Goal: Communication & Community: Answer question/provide support

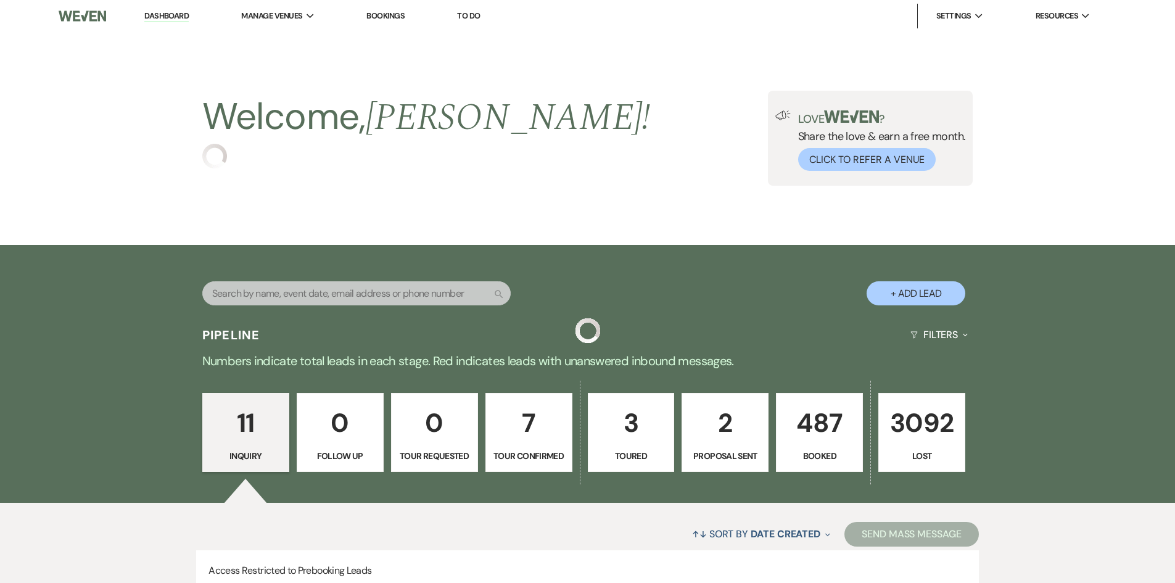
click at [820, 418] on p "487" at bounding box center [819, 422] width 71 height 41
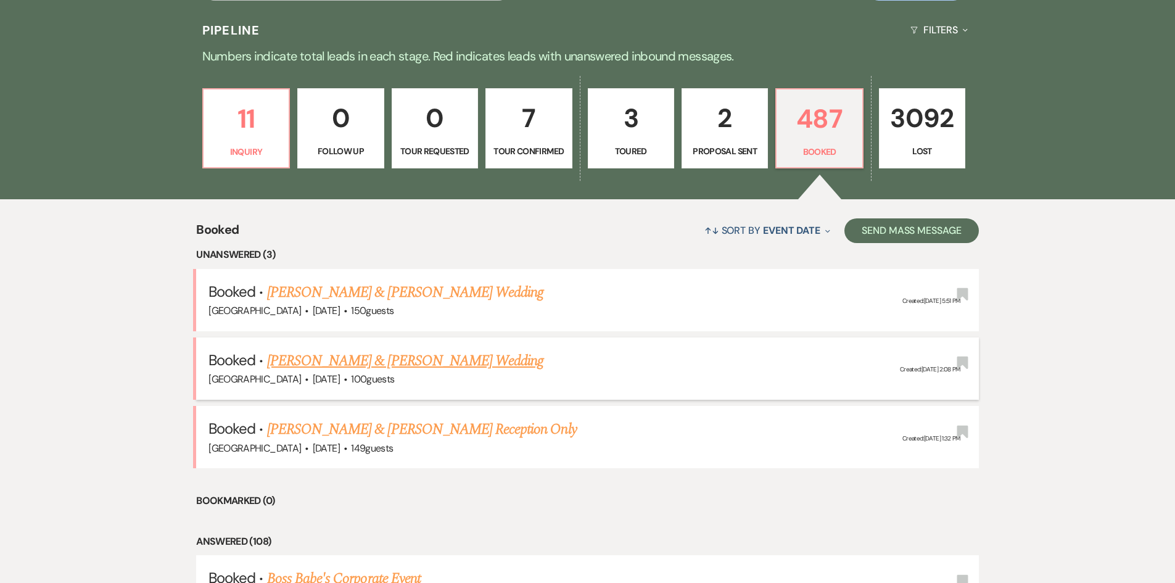
scroll to position [370, 0]
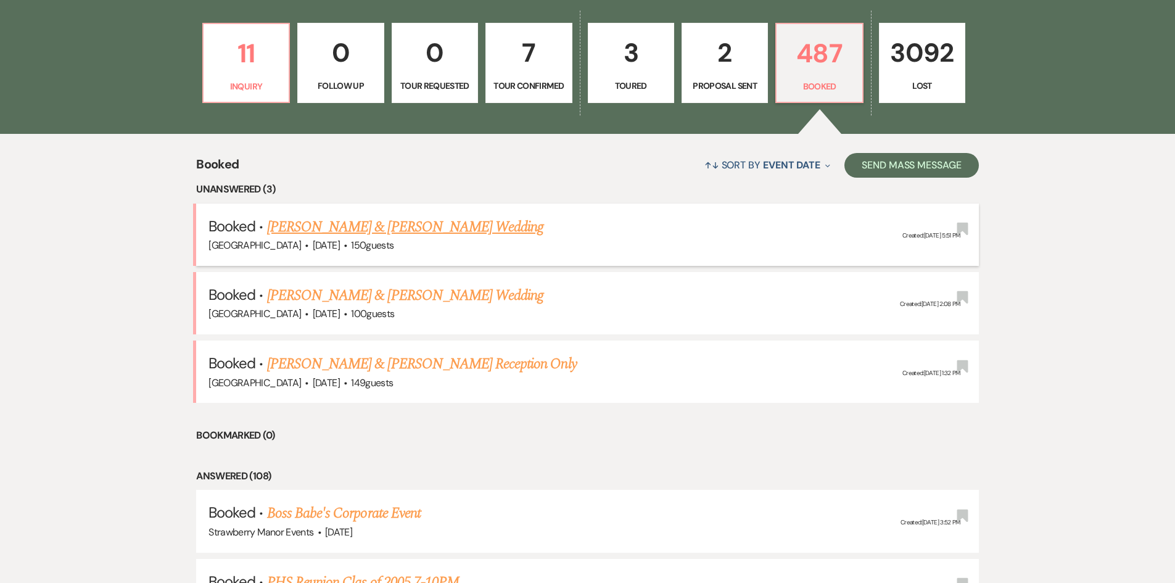
click at [390, 225] on link "[PERSON_NAME] & [PERSON_NAME] Wedding" at bounding box center [405, 227] width 276 height 22
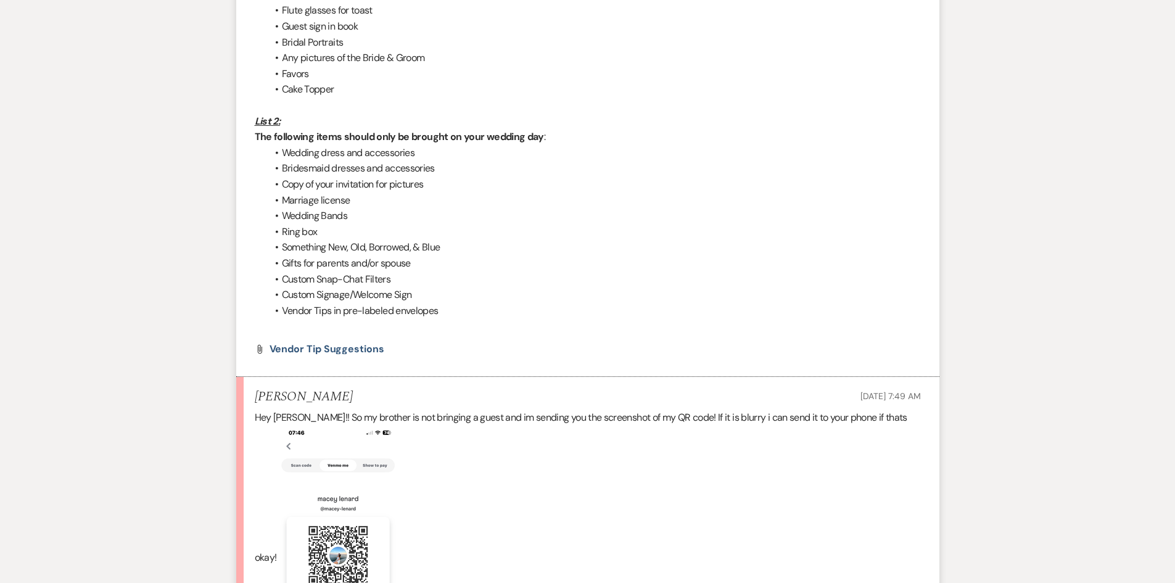
scroll to position [987, 0]
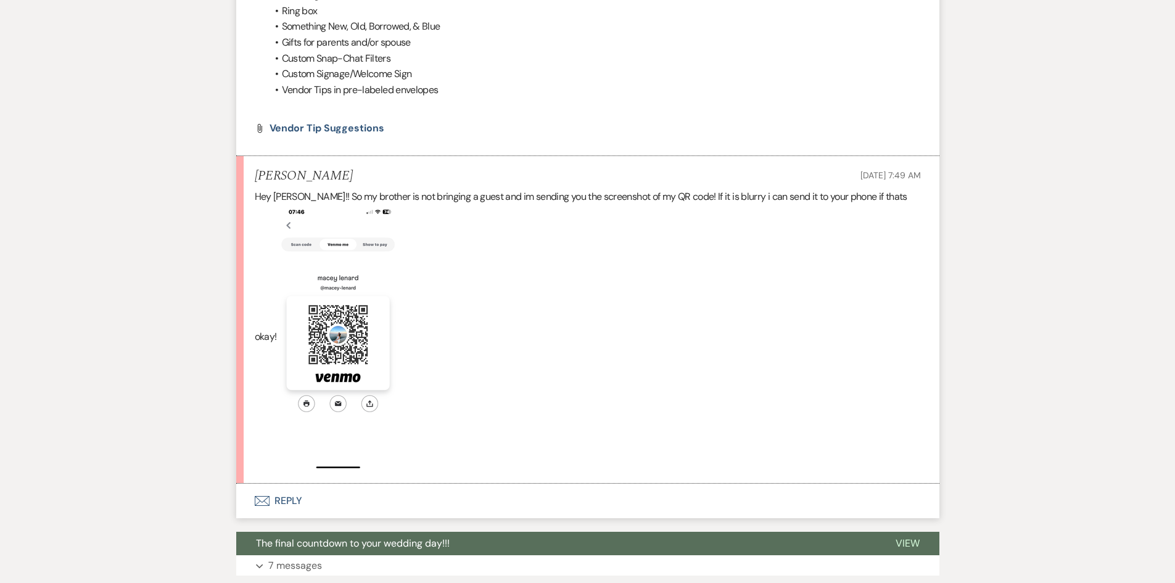
click at [305, 492] on button "Envelope Reply" at bounding box center [587, 501] width 703 height 35
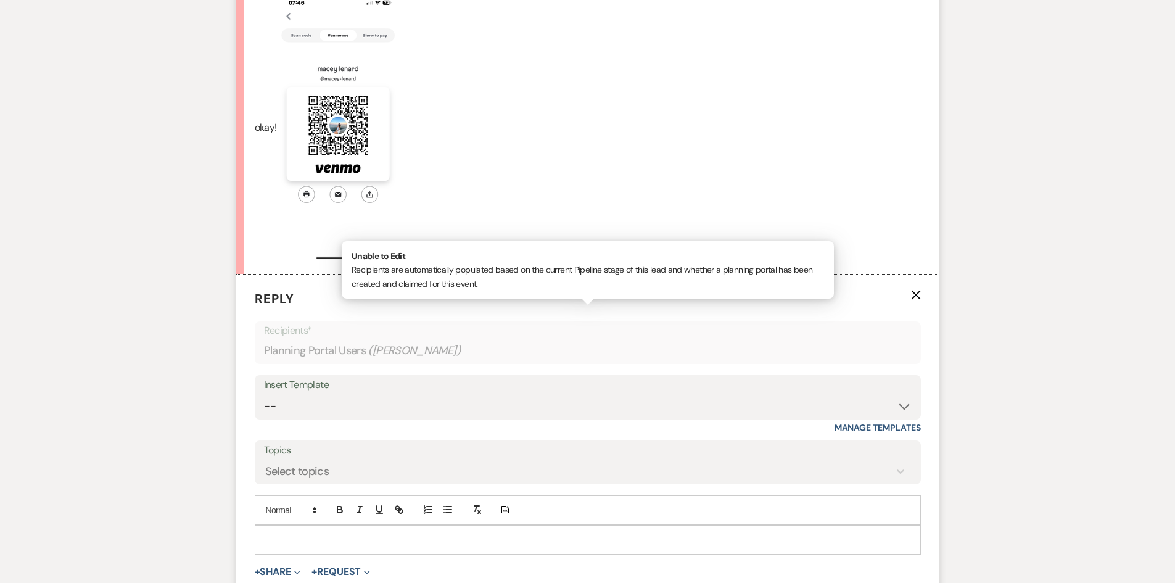
scroll to position [1168, 0]
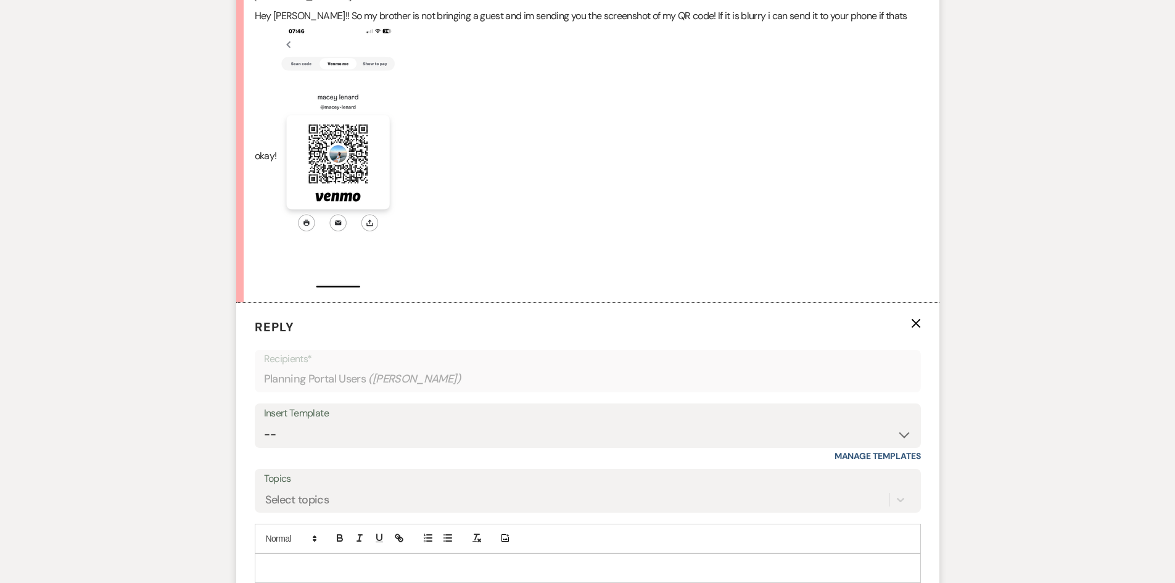
click at [427, 561] on p at bounding box center [588, 568] width 646 height 14
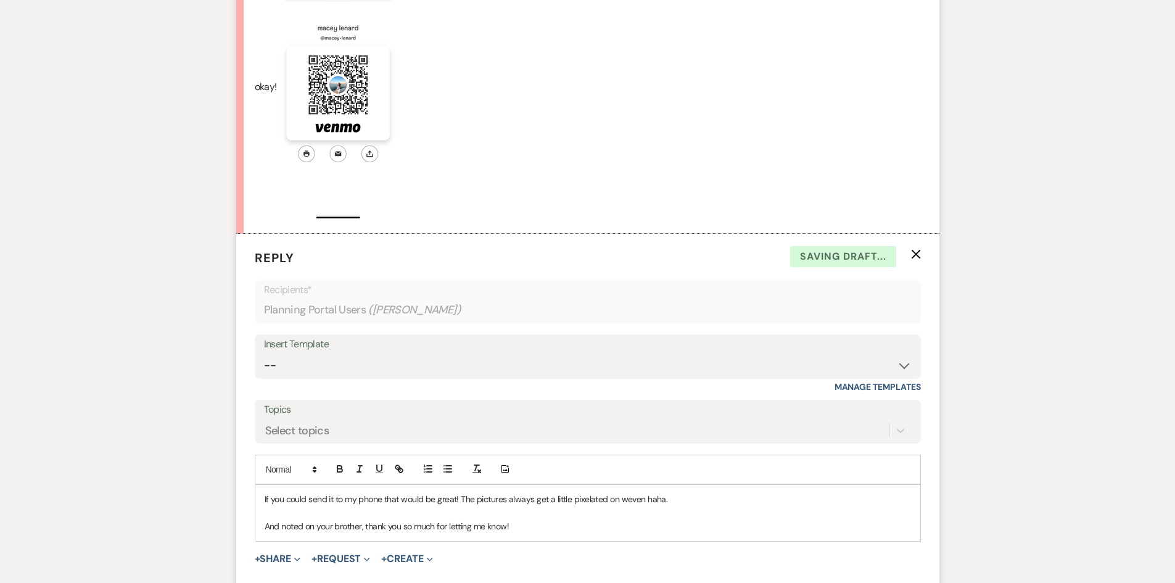
scroll to position [1308, 0]
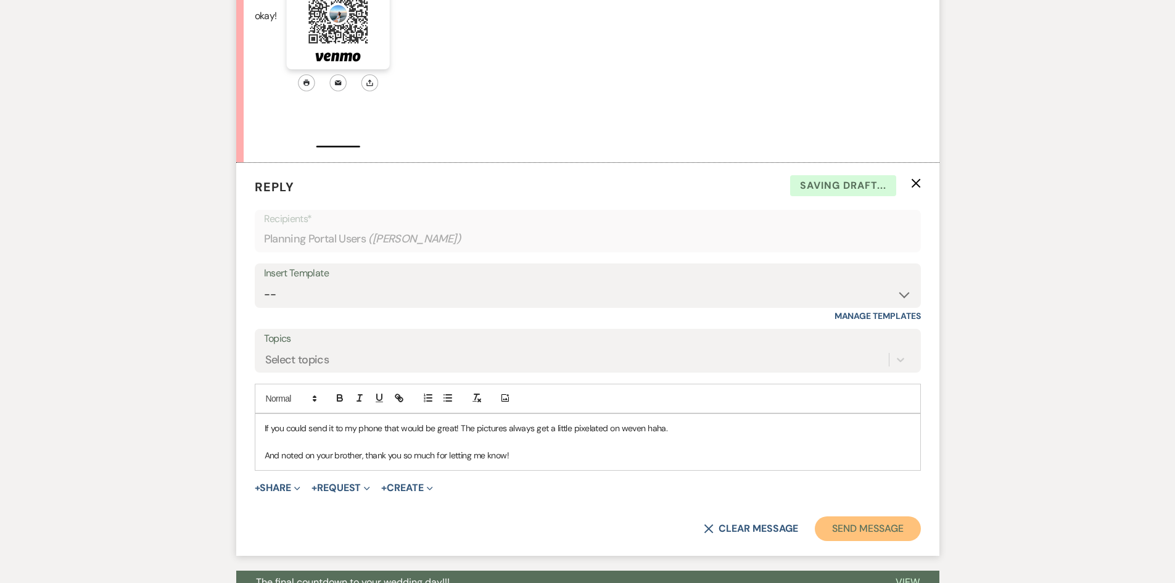
click at [878, 516] on button "Send Message" at bounding box center [867, 528] width 105 height 25
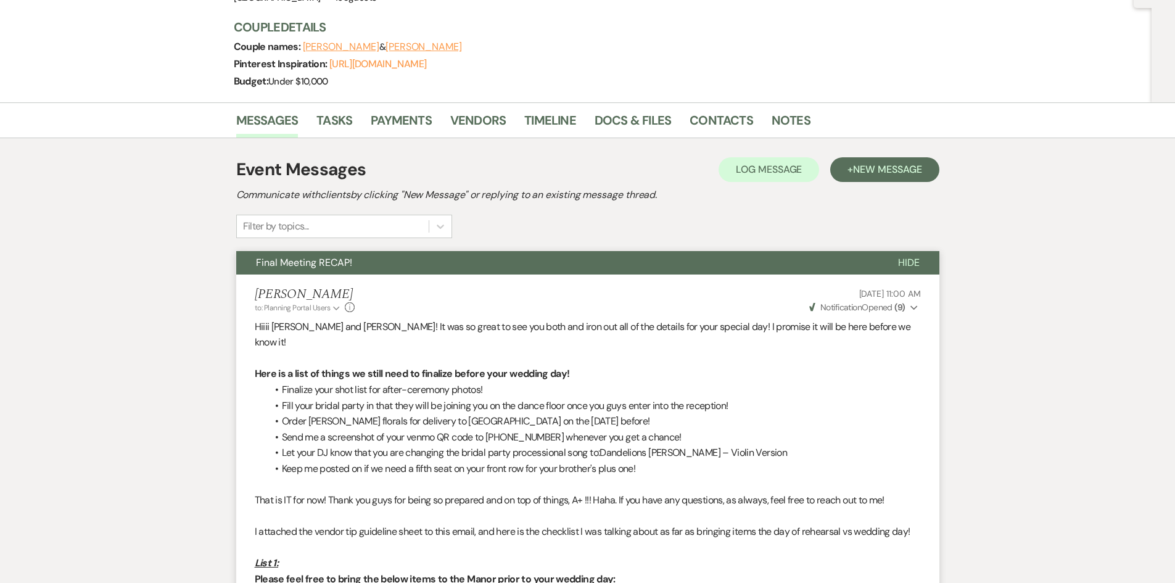
scroll to position [0, 0]
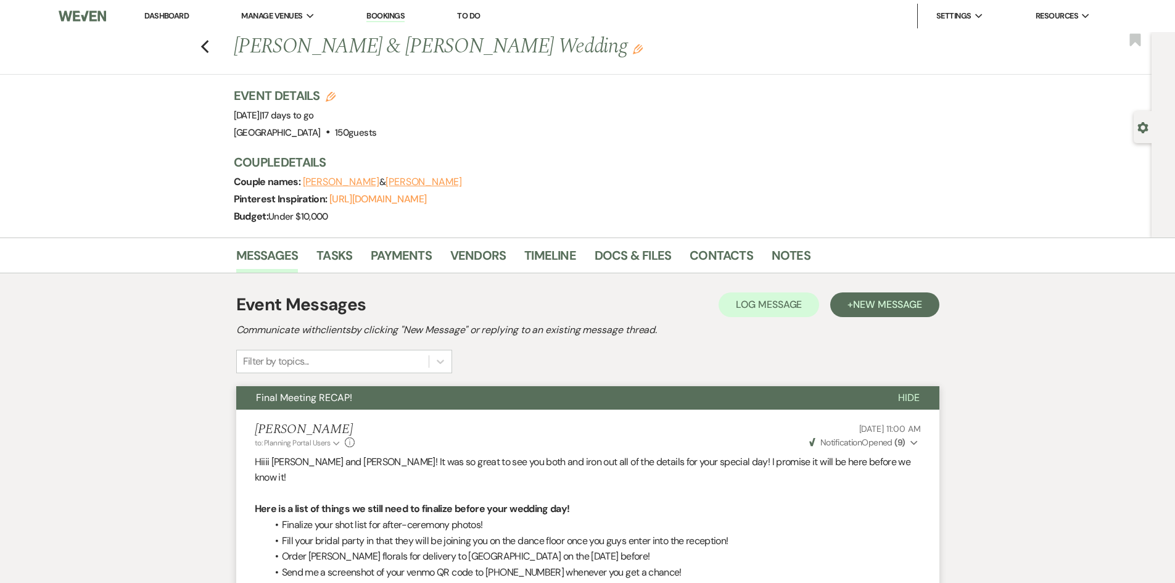
drag, startPoint x: 163, startPoint y: 12, endPoint x: 170, endPoint y: 17, distance: 8.4
click at [163, 11] on link "Dashboard" at bounding box center [166, 15] width 44 height 10
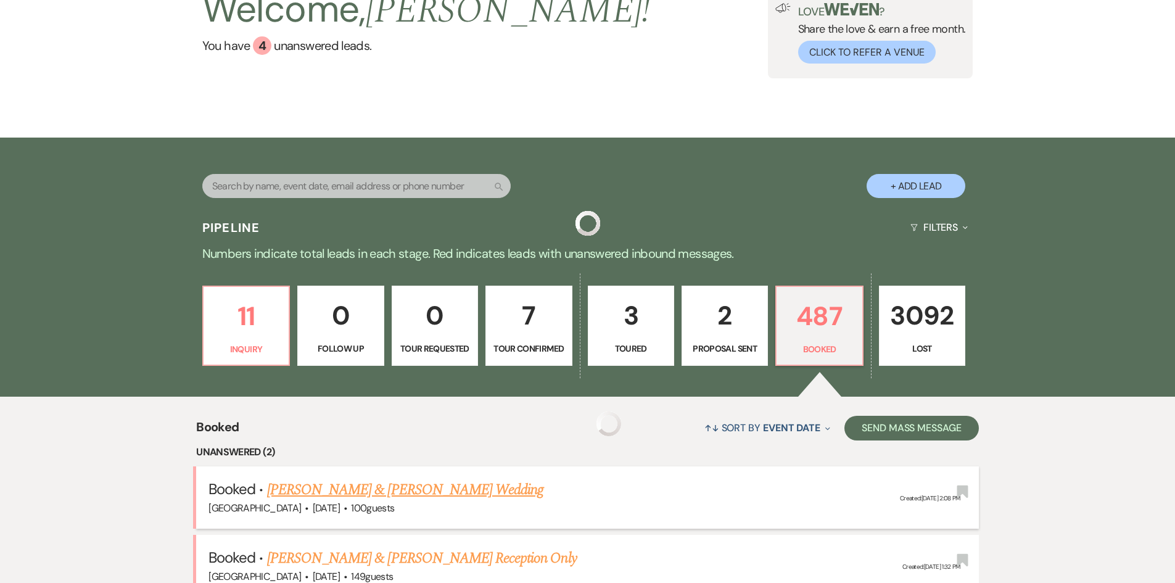
scroll to position [308, 0]
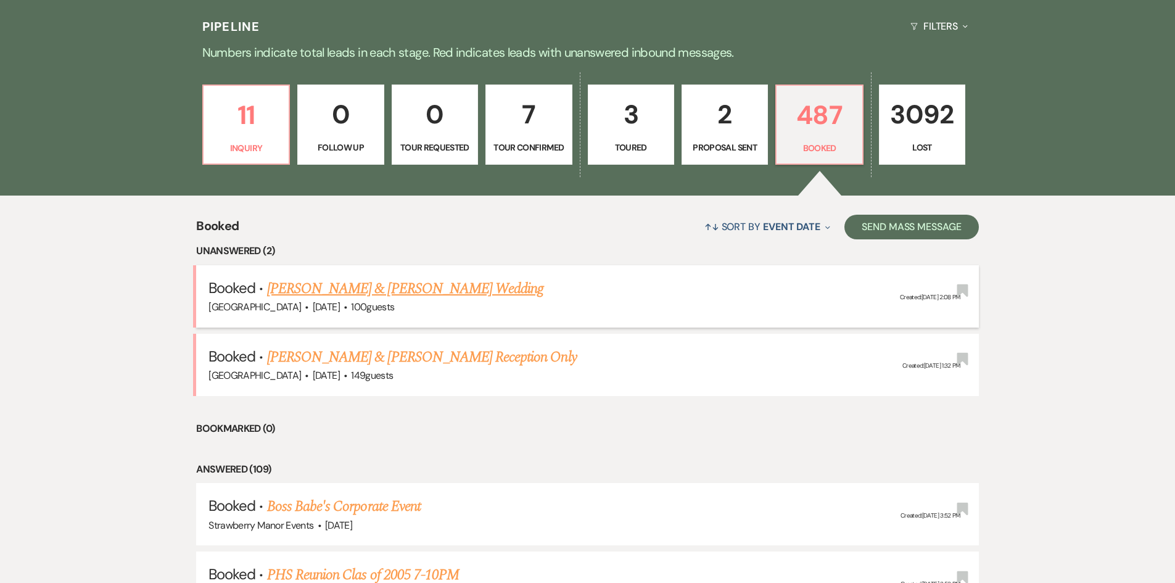
click at [339, 284] on link "[PERSON_NAME] & [PERSON_NAME] Wedding" at bounding box center [405, 289] width 276 height 22
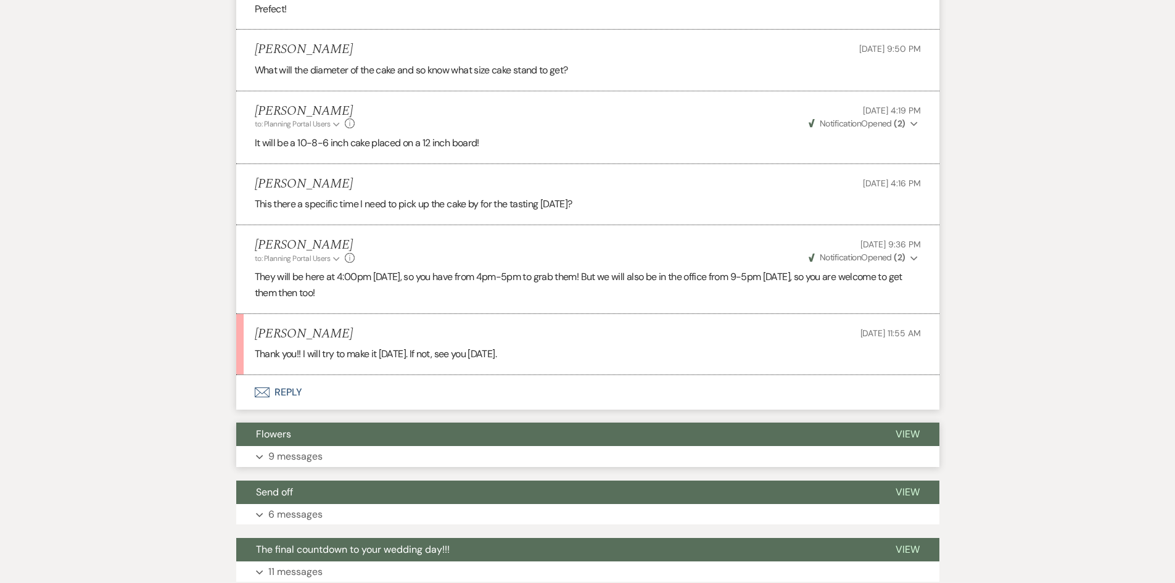
scroll to position [2282, 0]
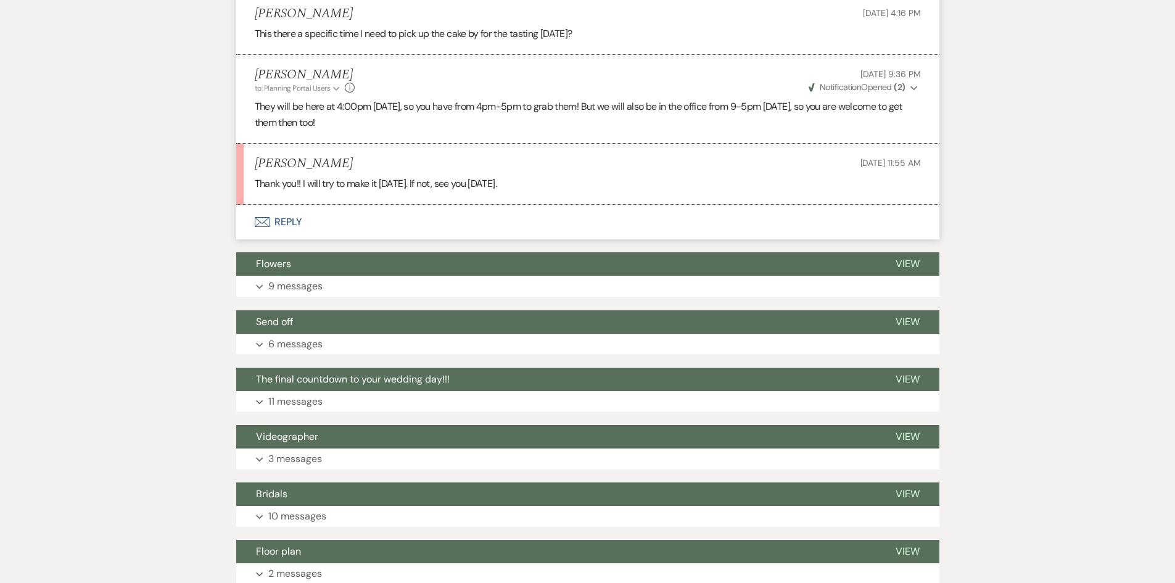
click at [299, 205] on button "Envelope Reply" at bounding box center [587, 222] width 703 height 35
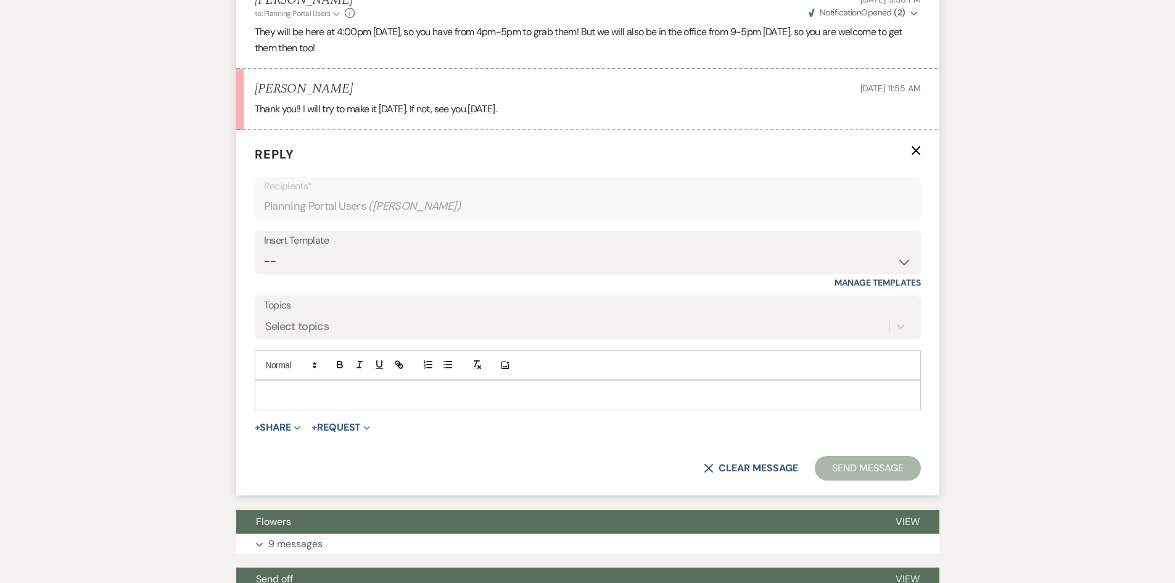
scroll to position [2363, 0]
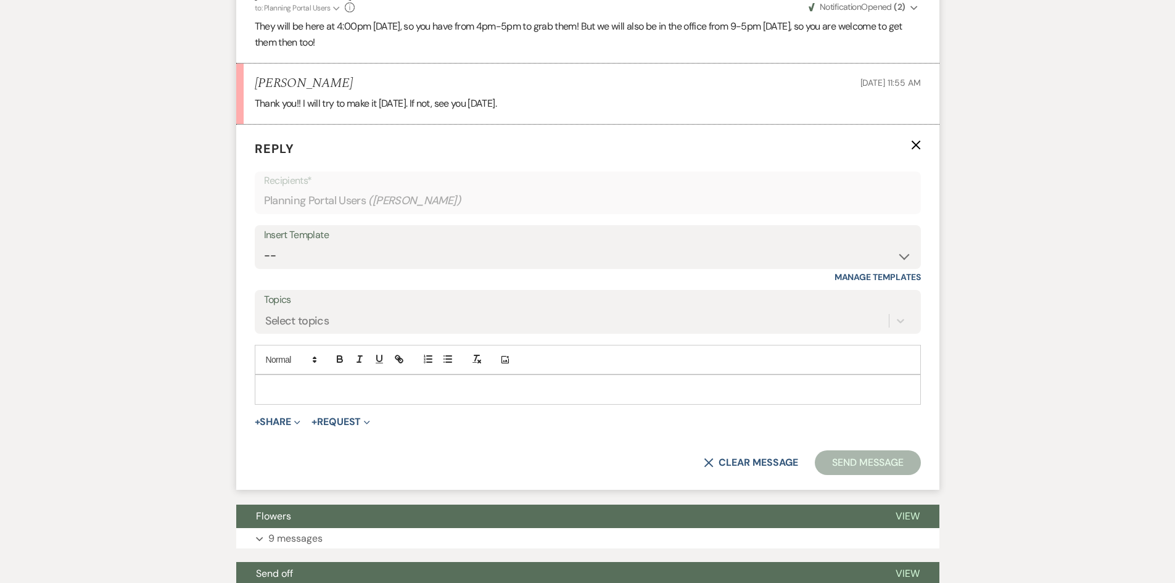
click at [437, 382] on p at bounding box center [588, 389] width 646 height 14
click at [852, 450] on button "Send Message" at bounding box center [867, 462] width 105 height 25
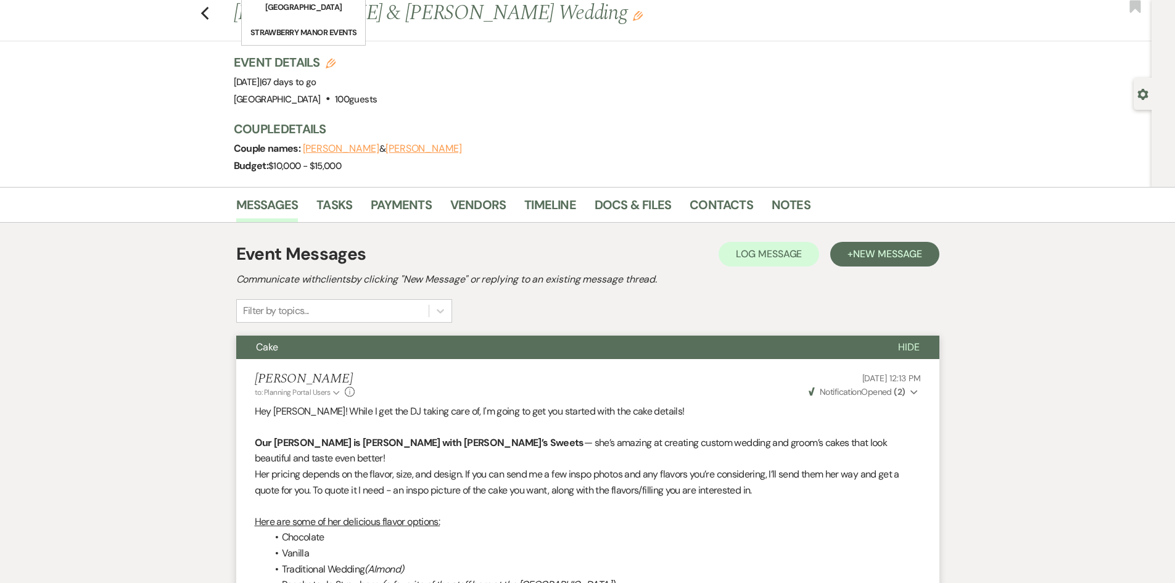
scroll to position [0, 0]
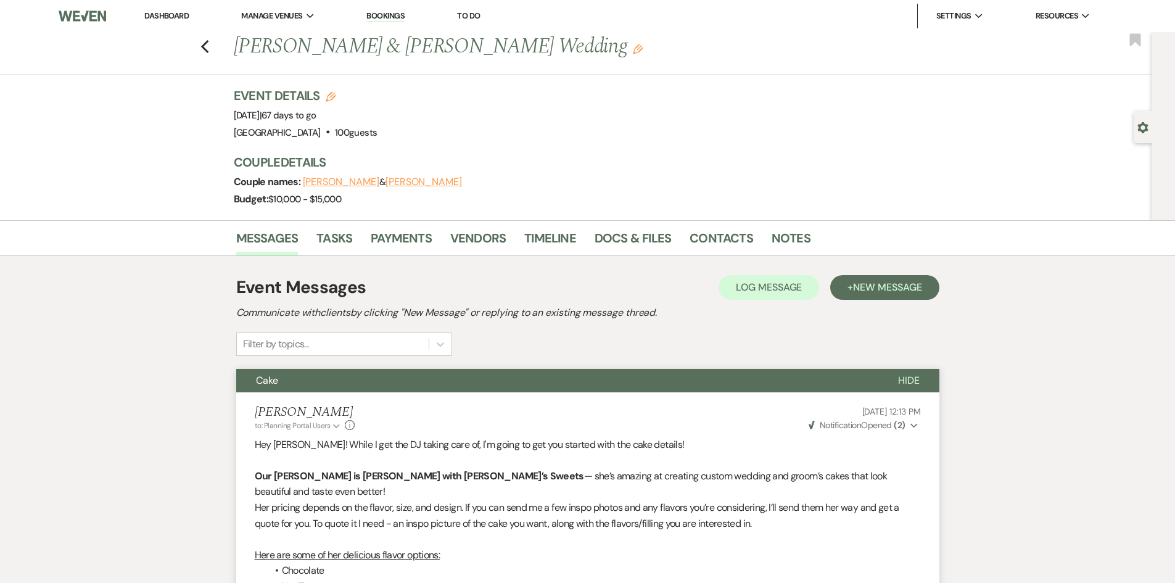
click at [179, 15] on link "Dashboard" at bounding box center [166, 15] width 44 height 10
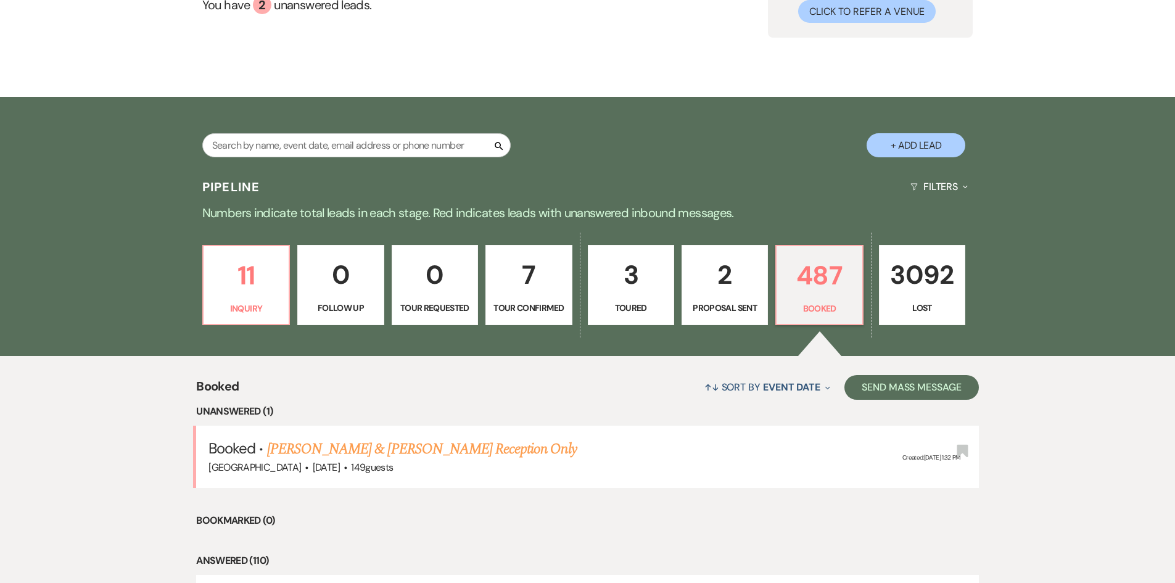
scroll to position [247, 0]
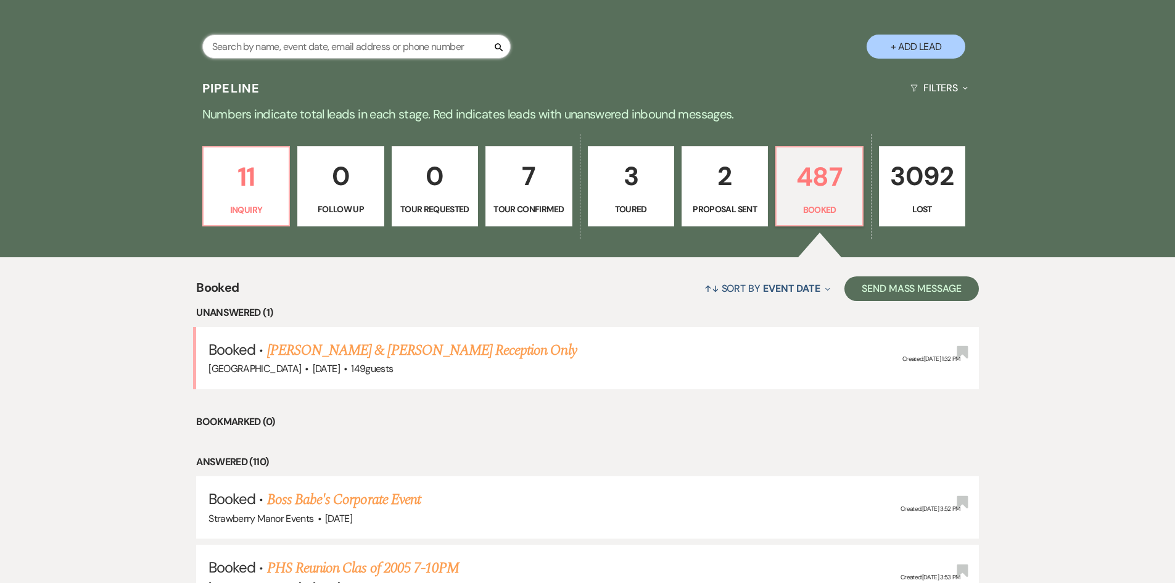
click at [243, 43] on input "text" at bounding box center [356, 47] width 308 height 24
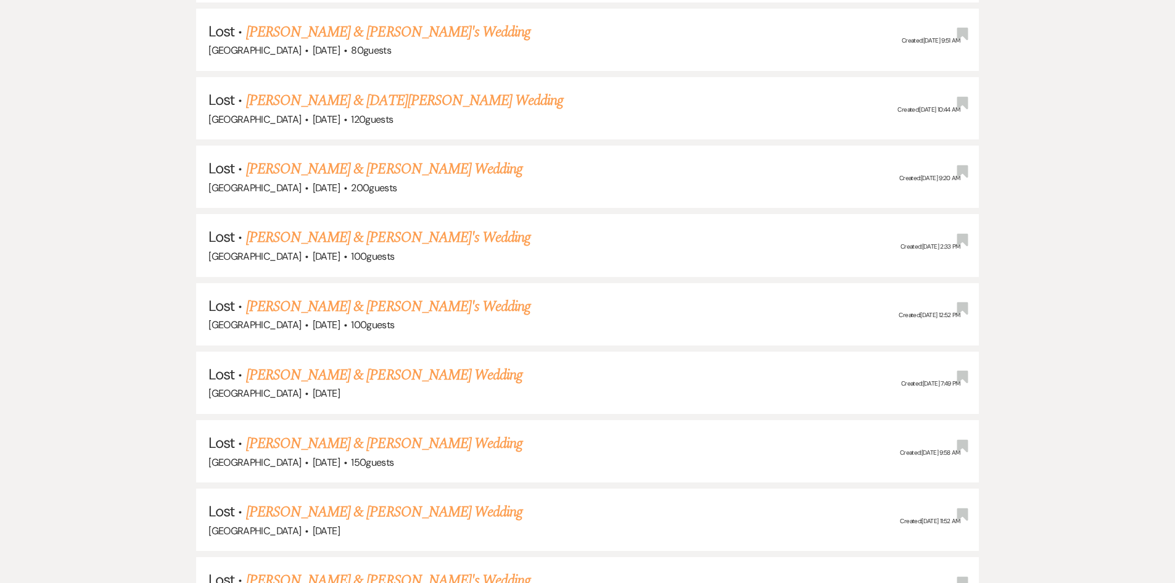
scroll to position [185, 0]
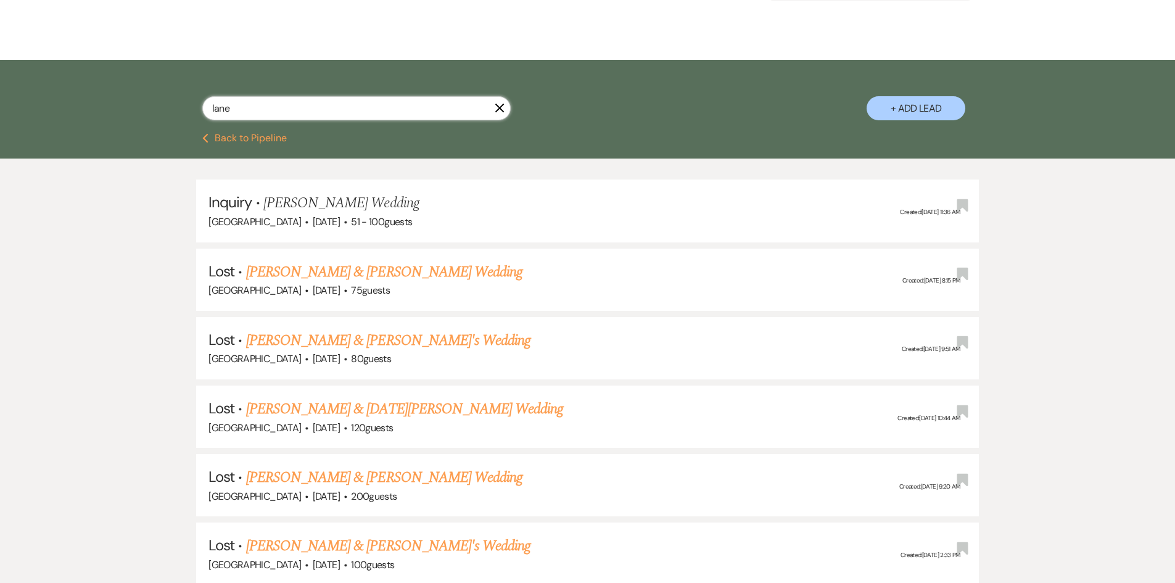
click at [291, 104] on input "lane" at bounding box center [356, 108] width 308 height 24
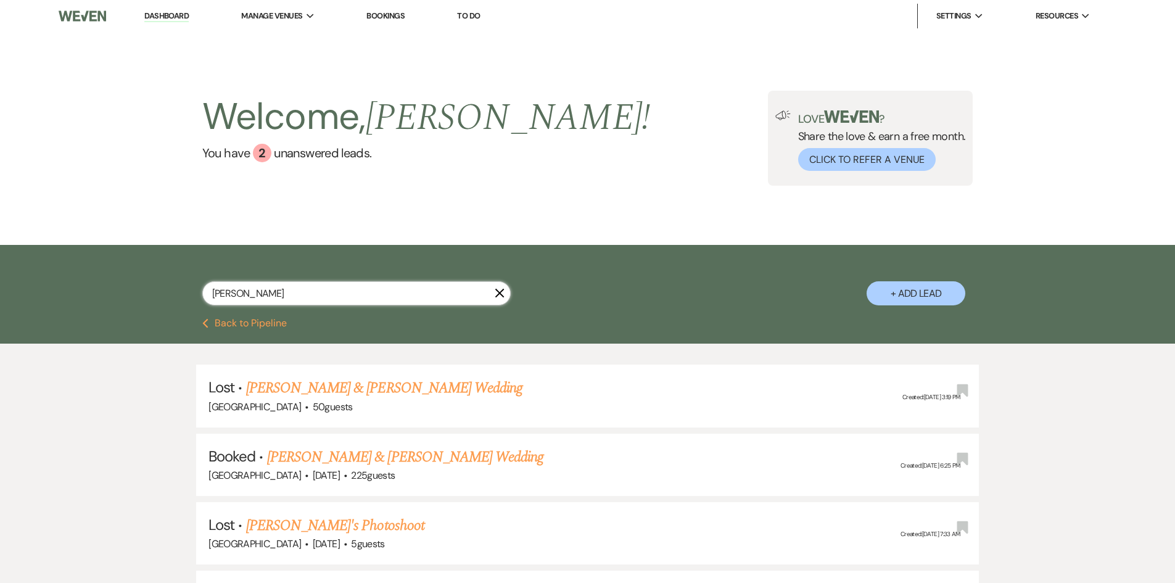
scroll to position [62, 0]
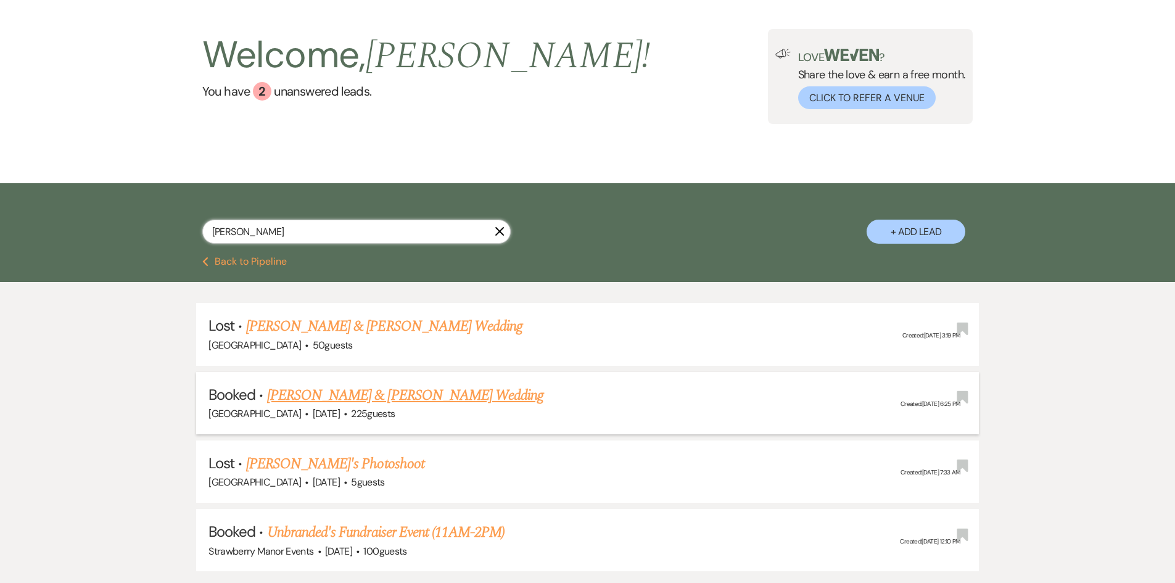
type input "vaugh"
click at [396, 404] on link "[PERSON_NAME] & [PERSON_NAME] Wedding" at bounding box center [405, 395] width 276 height 22
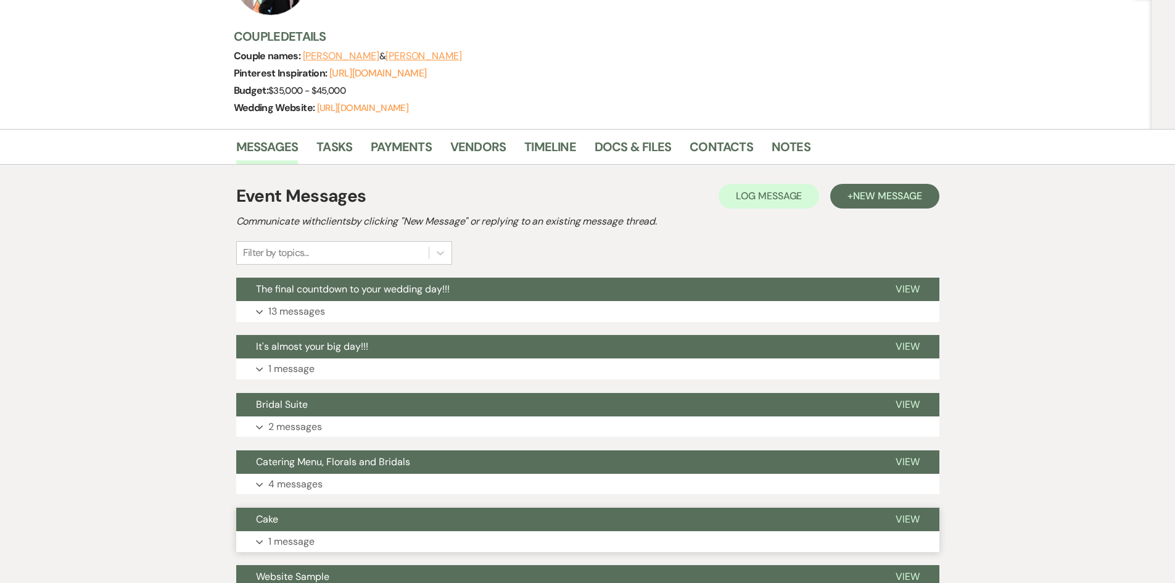
scroll to position [308, 0]
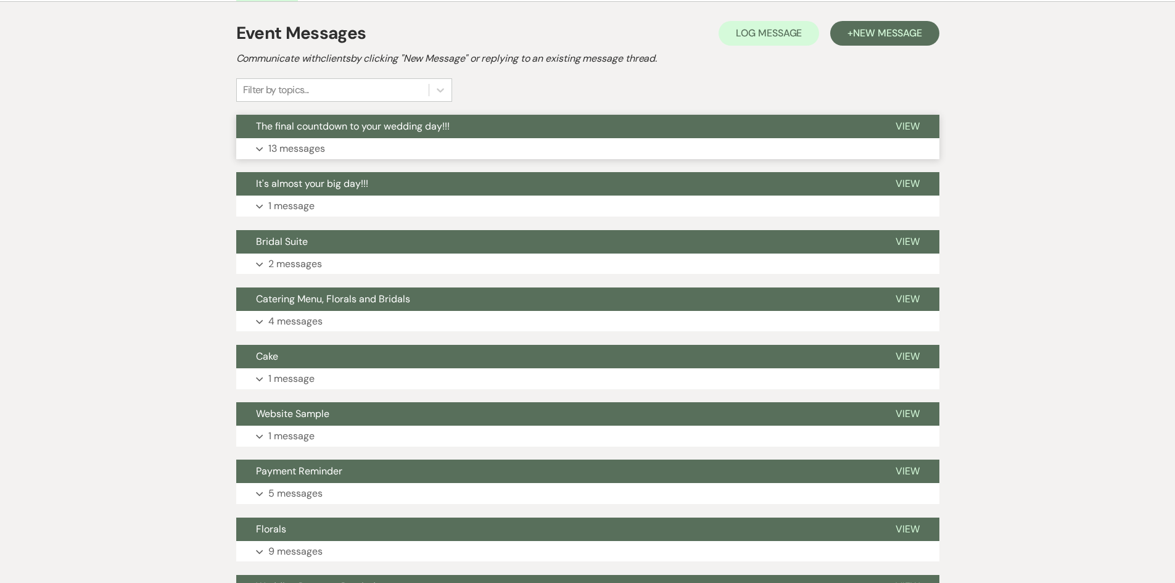
click at [342, 157] on button "Expand 13 messages" at bounding box center [587, 148] width 703 height 21
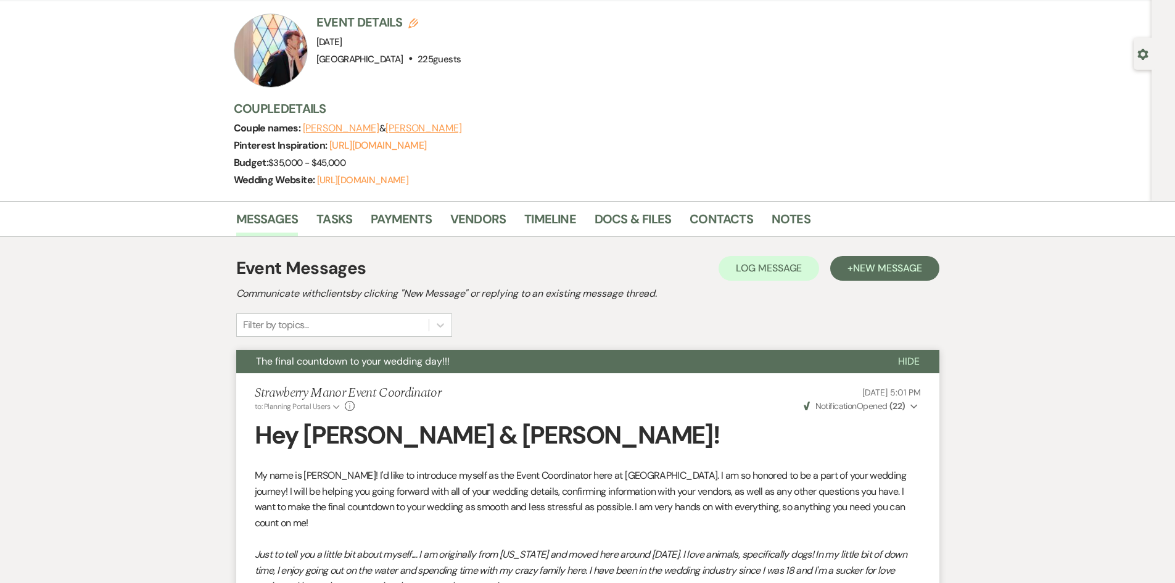
scroll to position [0, 0]
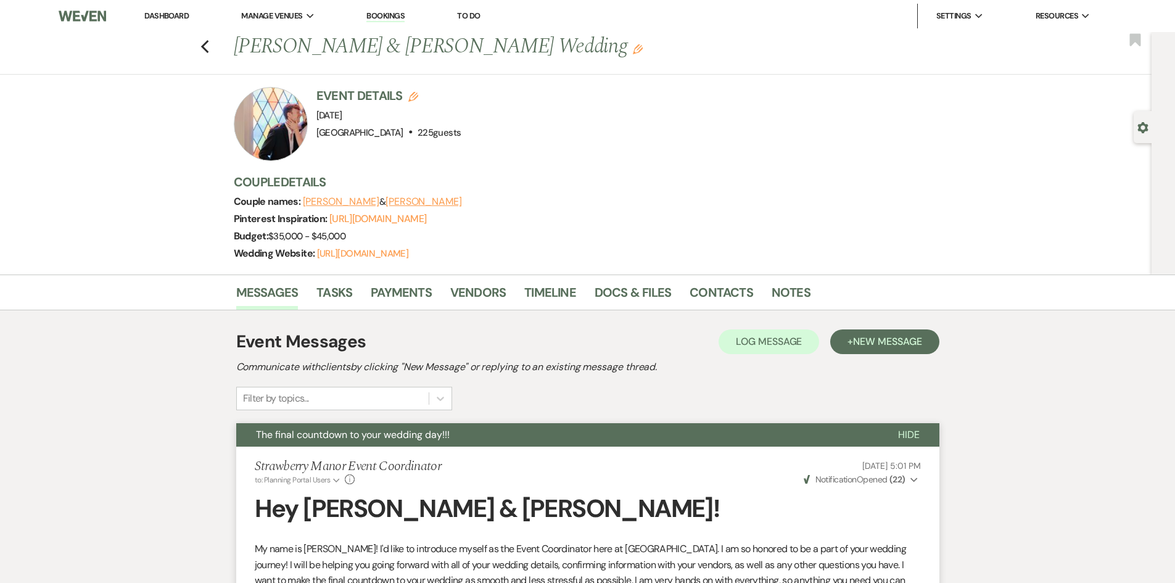
click at [329, 197] on button "Kyleigh Lane" at bounding box center [341, 202] width 76 height 10
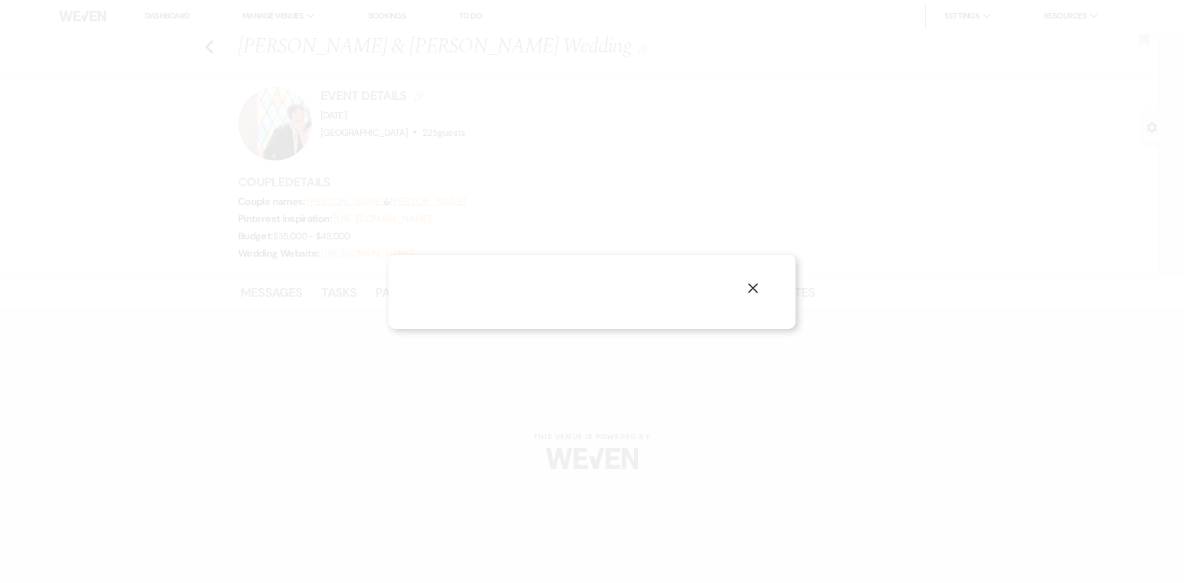
select select "email"
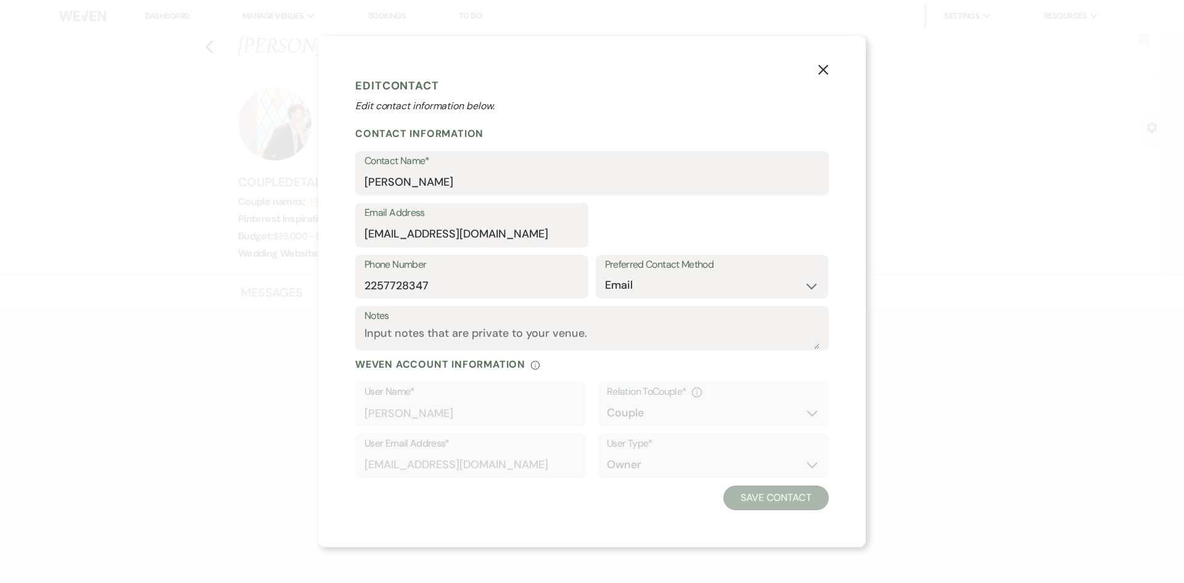
select select "1"
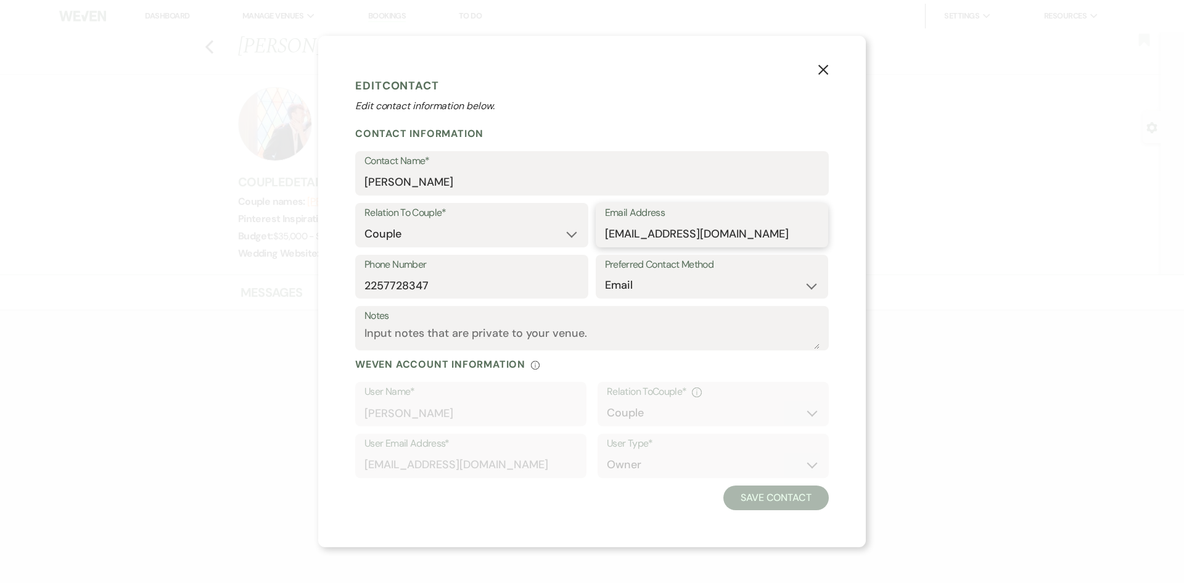
click at [620, 237] on input "kyleighrae98@gmail.com" at bounding box center [712, 234] width 215 height 24
click at [823, 67] on icon "X" at bounding box center [823, 69] width 11 height 11
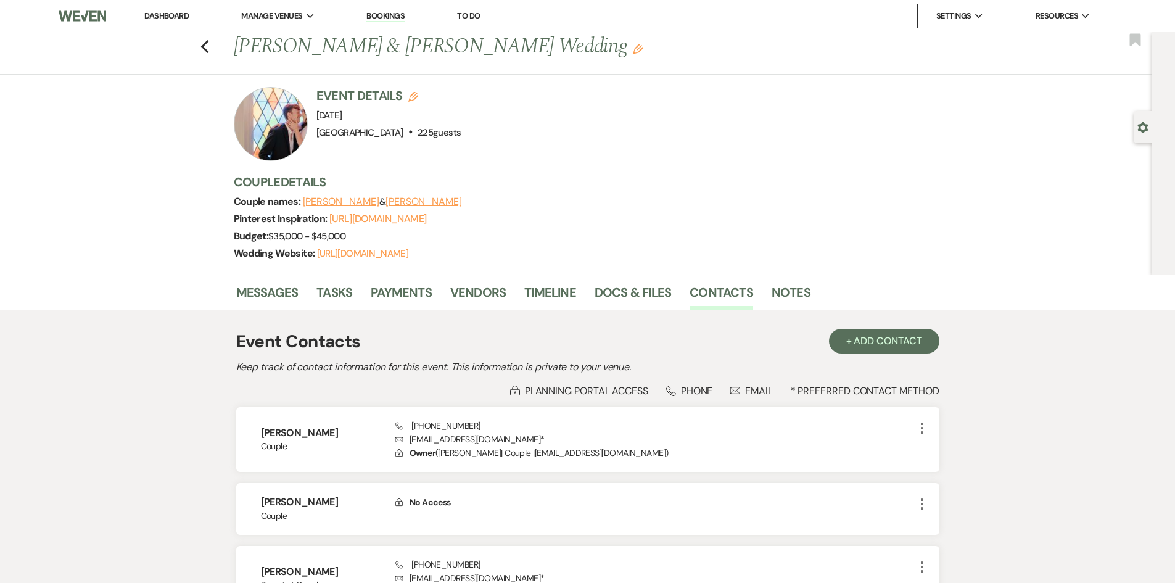
click at [165, 16] on link "Dashboard" at bounding box center [166, 15] width 44 height 10
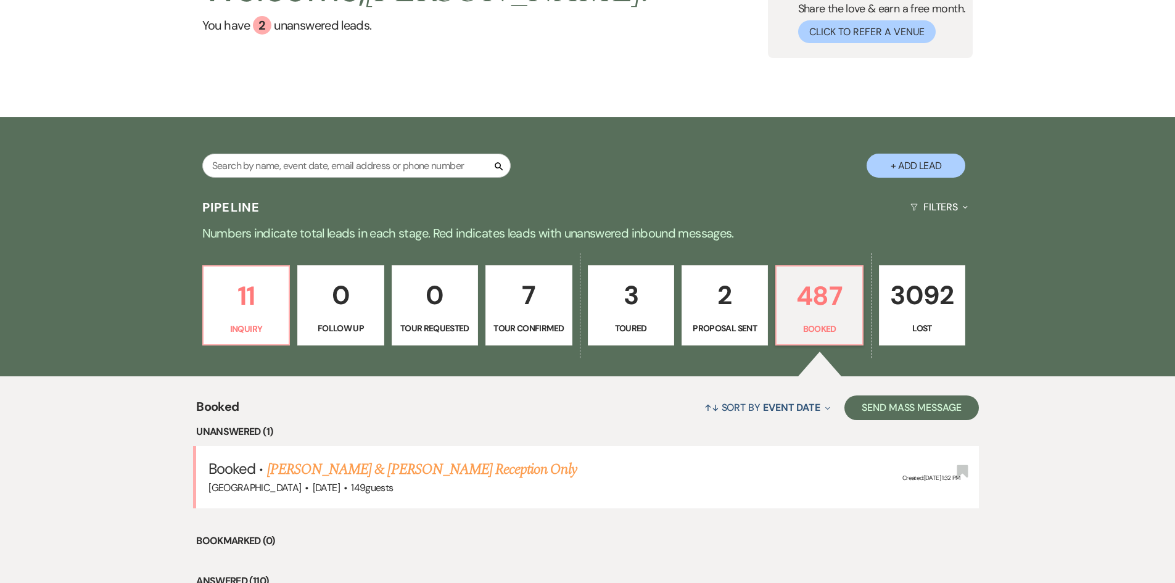
scroll to position [123, 0]
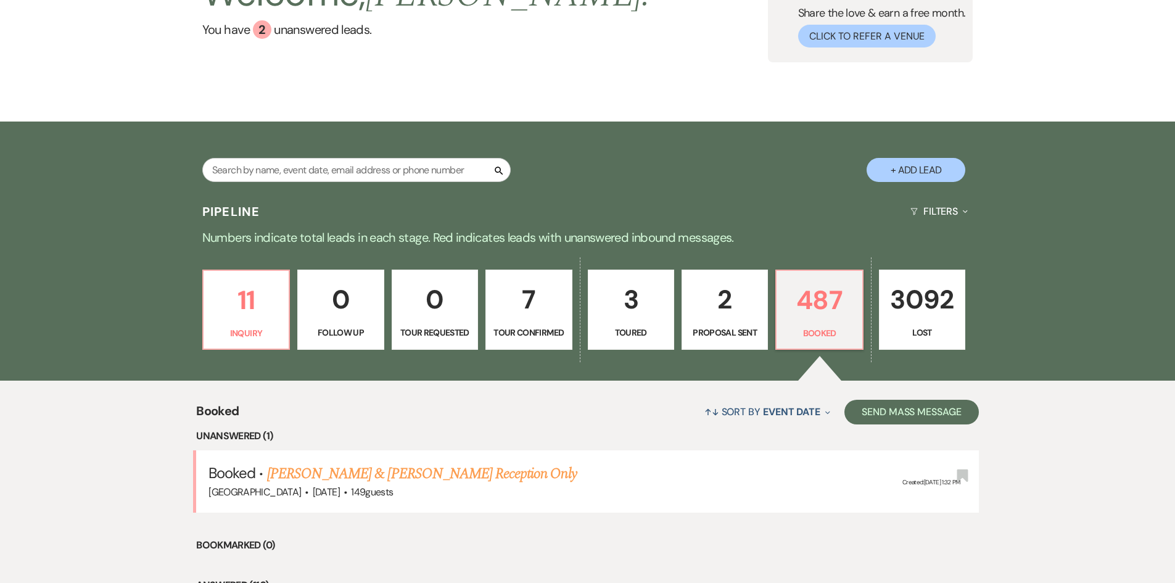
click at [280, 154] on div "Search + Add Lead" at bounding box center [588, 160] width 888 height 65
click at [280, 157] on div "Search + Add Lead" at bounding box center [588, 160] width 888 height 65
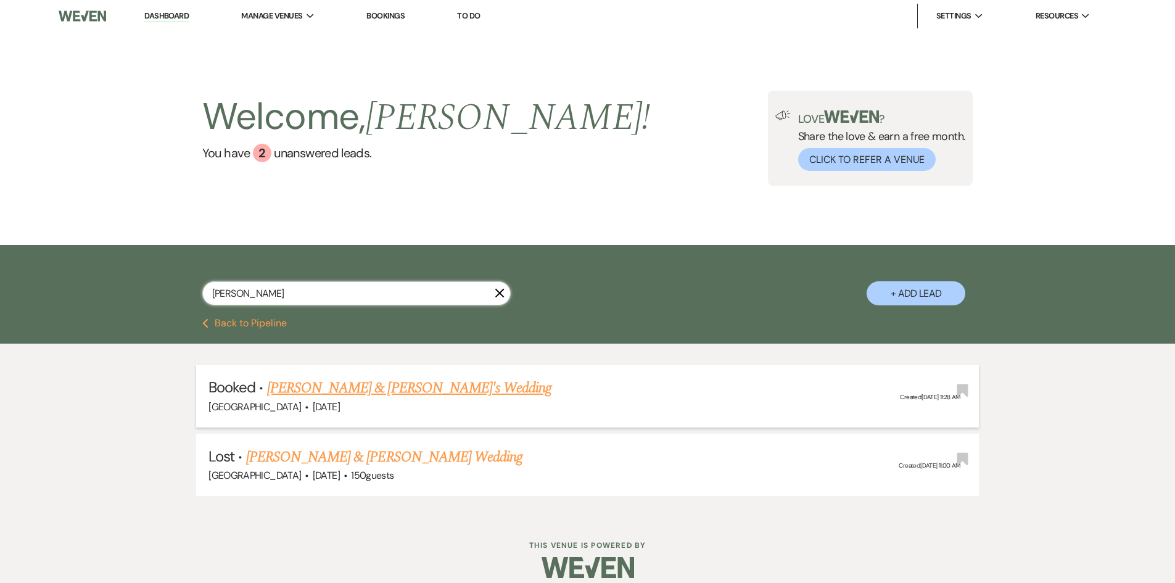
type input "schlie"
click at [439, 383] on link "[PERSON_NAME] & [PERSON_NAME]'s Wedding" at bounding box center [409, 388] width 285 height 22
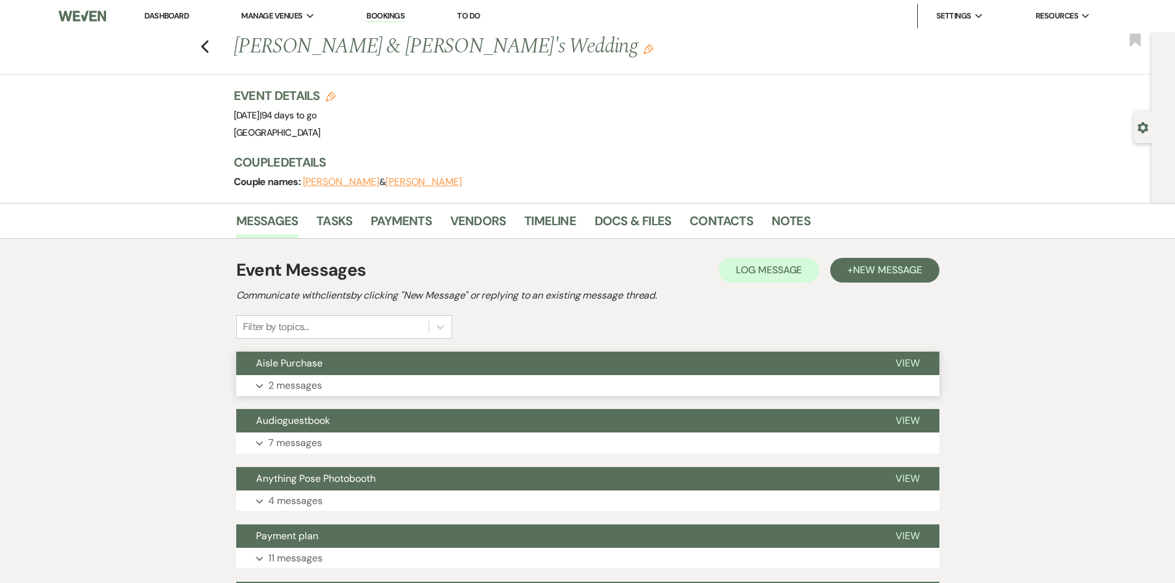
click at [374, 395] on button "Expand 2 messages" at bounding box center [587, 385] width 703 height 21
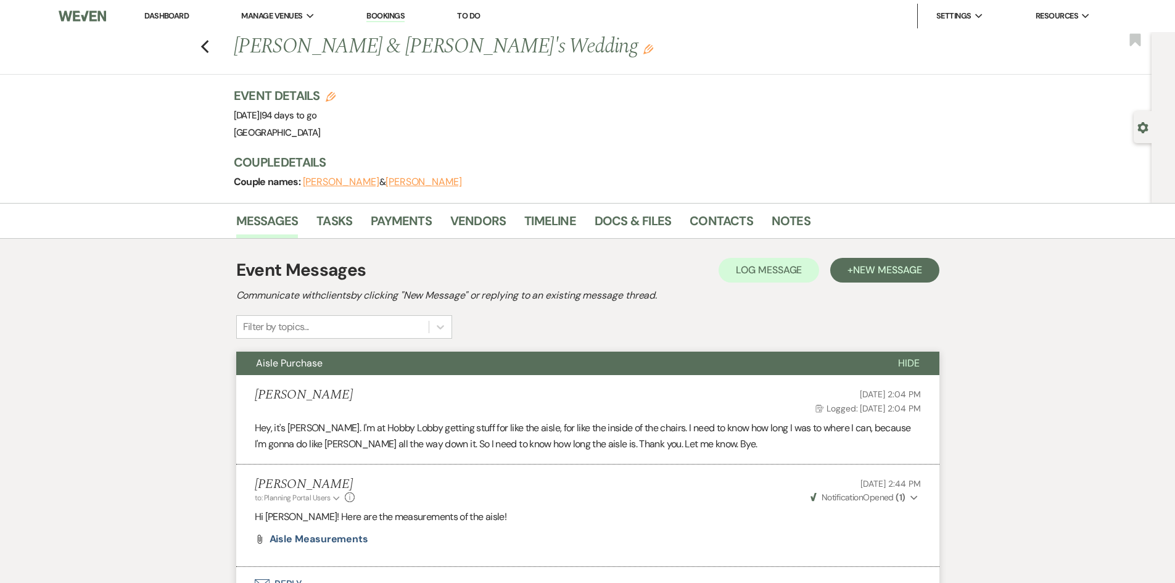
click at [167, 19] on link "Dashboard" at bounding box center [166, 15] width 44 height 10
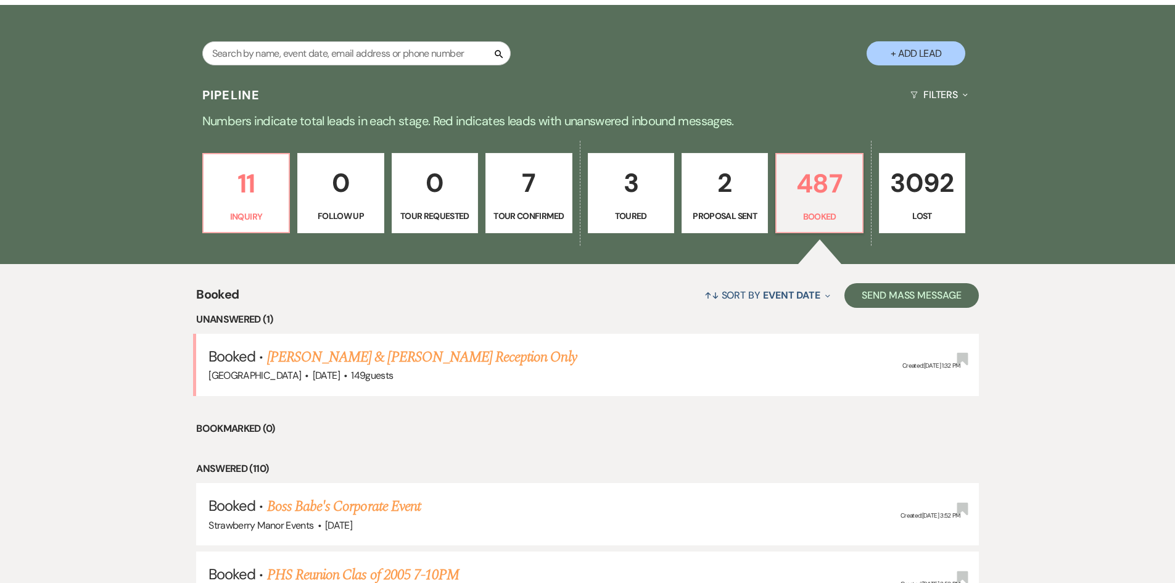
scroll to position [247, 0]
